Goal: Task Accomplishment & Management: Complete application form

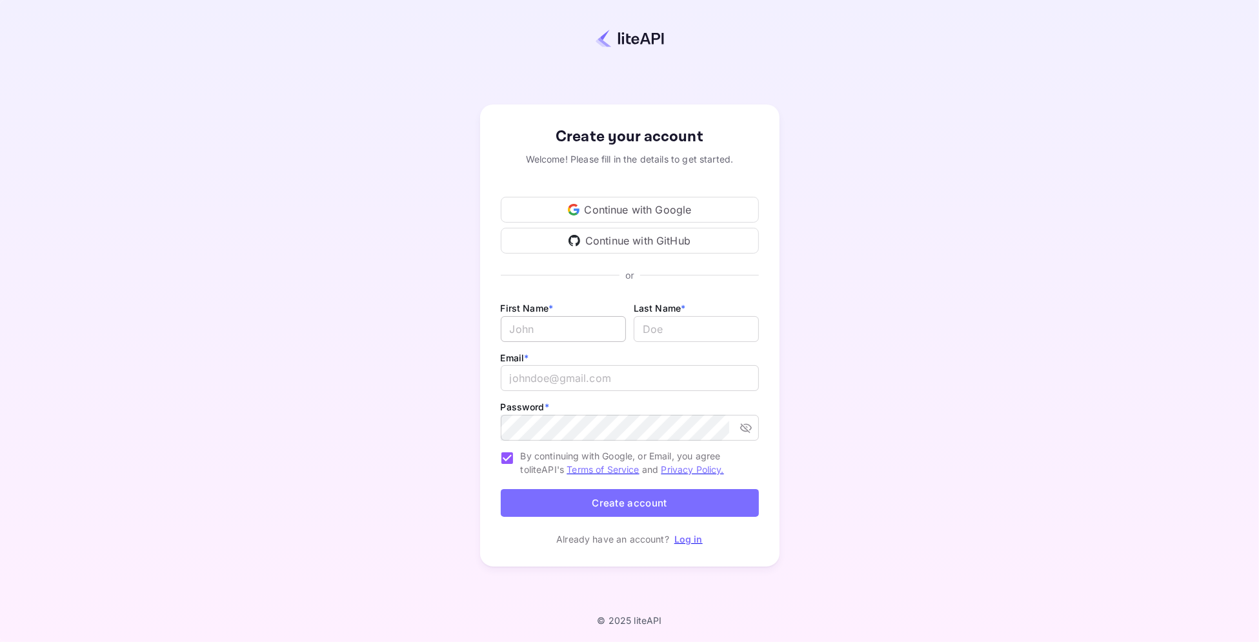
type input "[PERSON_NAME][EMAIL_ADDRESS][DOMAIN_NAME]"
click at [563, 326] on input "Email *" at bounding box center [563, 329] width 125 height 26
type input "Next"
type input "Trip"
click at [564, 379] on input "[PERSON_NAME][EMAIL_ADDRESS][DOMAIN_NAME]" at bounding box center [630, 378] width 258 height 26
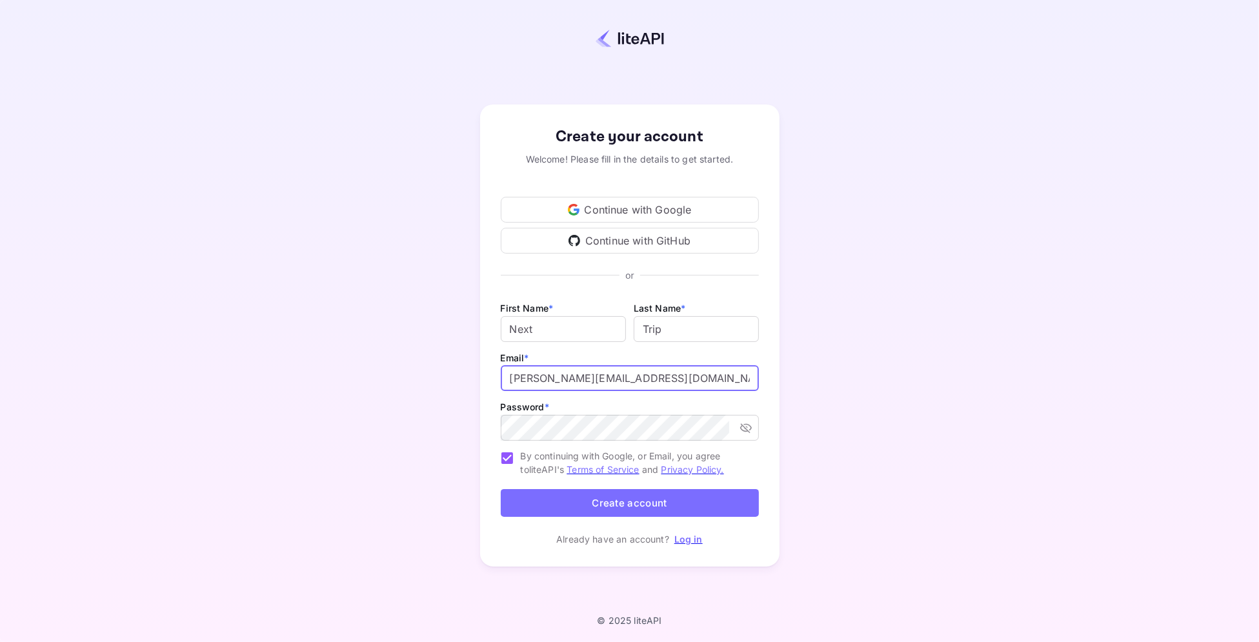
click at [564, 379] on input "[PERSON_NAME][EMAIL_ADDRESS][DOMAIN_NAME]" at bounding box center [630, 378] width 258 height 26
type input "[PERSON_NAME][EMAIL_ADDRESS][DOMAIN_NAME]"
click at [497, 114] on div "Create your account Welcome! Please fill in the details to get started. Continu…" at bounding box center [629, 336] width 299 height 462
click at [747, 430] on icon "toggle password visibility" at bounding box center [745, 427] width 13 height 13
